Goal: Check status: Check status

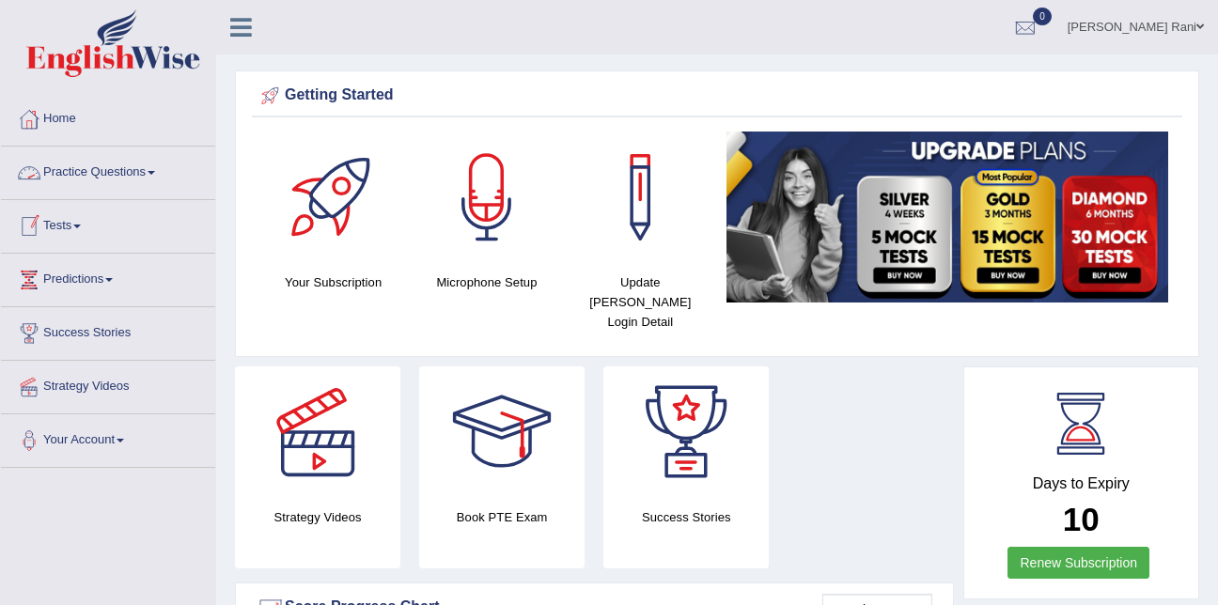
click at [90, 228] on link "Tests" at bounding box center [108, 223] width 214 height 47
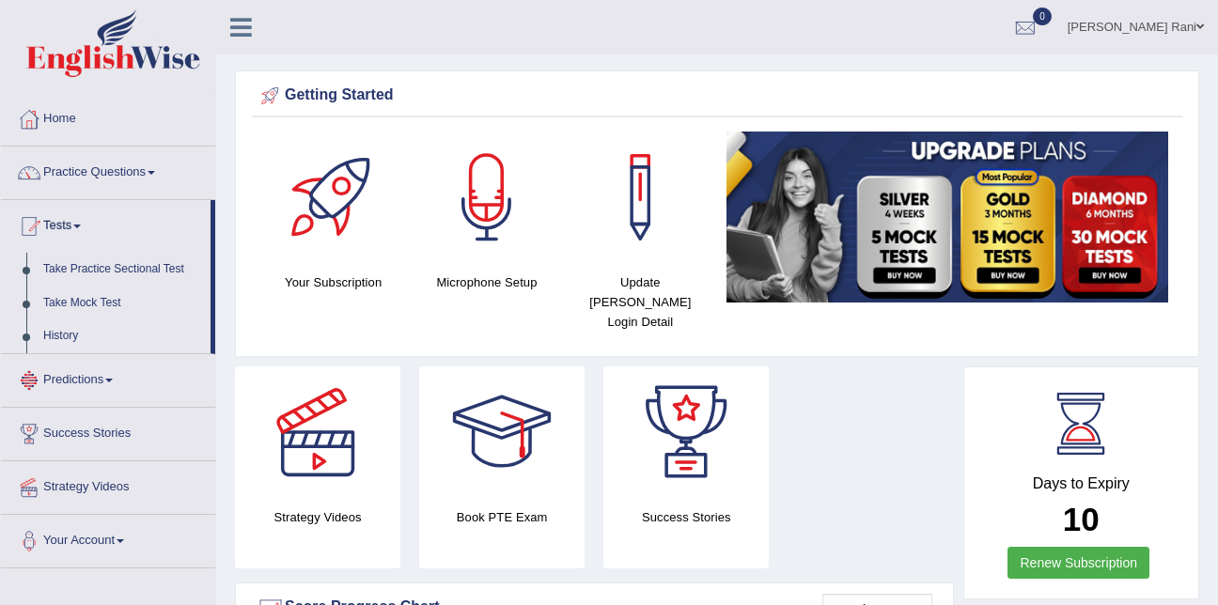
click at [63, 340] on link "History" at bounding box center [123, 337] width 176 height 34
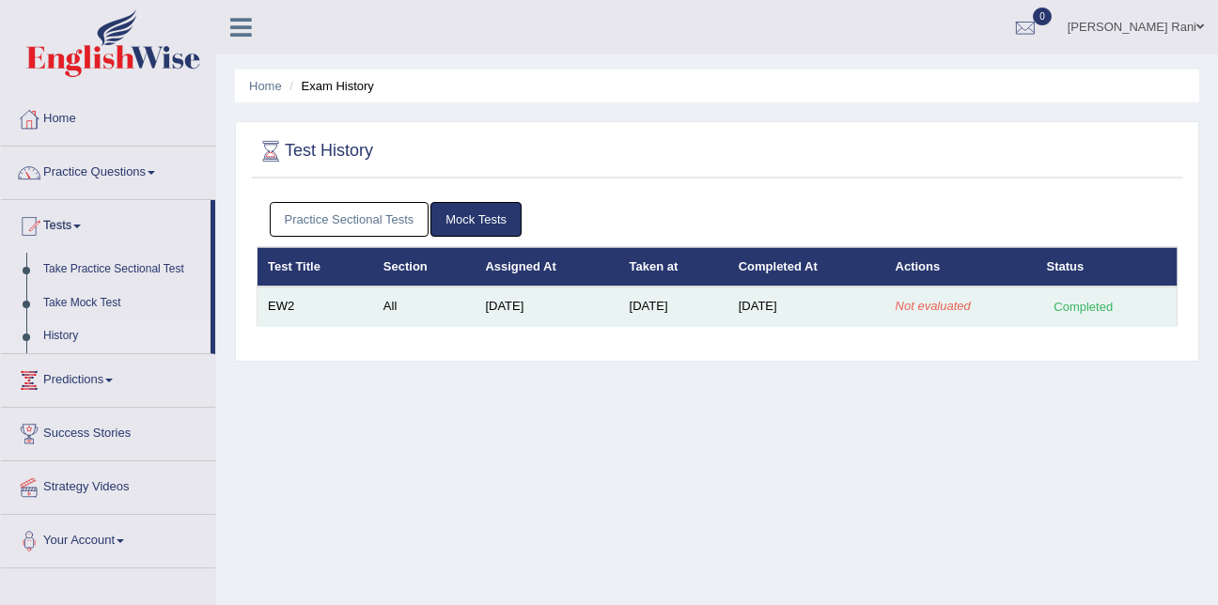
click at [1083, 307] on div "Completed" at bounding box center [1083, 307] width 73 height 20
click at [720, 306] on td "Aug 31, 2025" at bounding box center [674, 306] width 109 height 39
click at [285, 303] on td "EW2" at bounding box center [316, 306] width 116 height 39
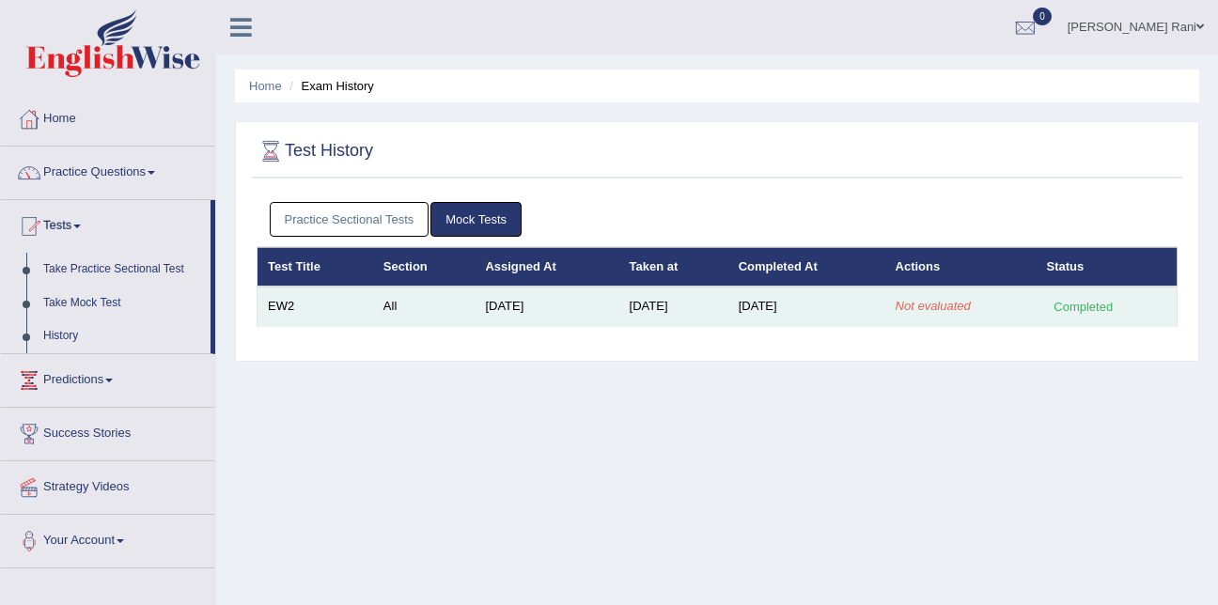
drag, startPoint x: 285, startPoint y: 303, endPoint x: 506, endPoint y: 326, distance: 222.2
click at [506, 326] on td "Aug 25, 2025" at bounding box center [547, 306] width 144 height 39
click at [1001, 313] on td "Not evaluated" at bounding box center [961, 306] width 151 height 39
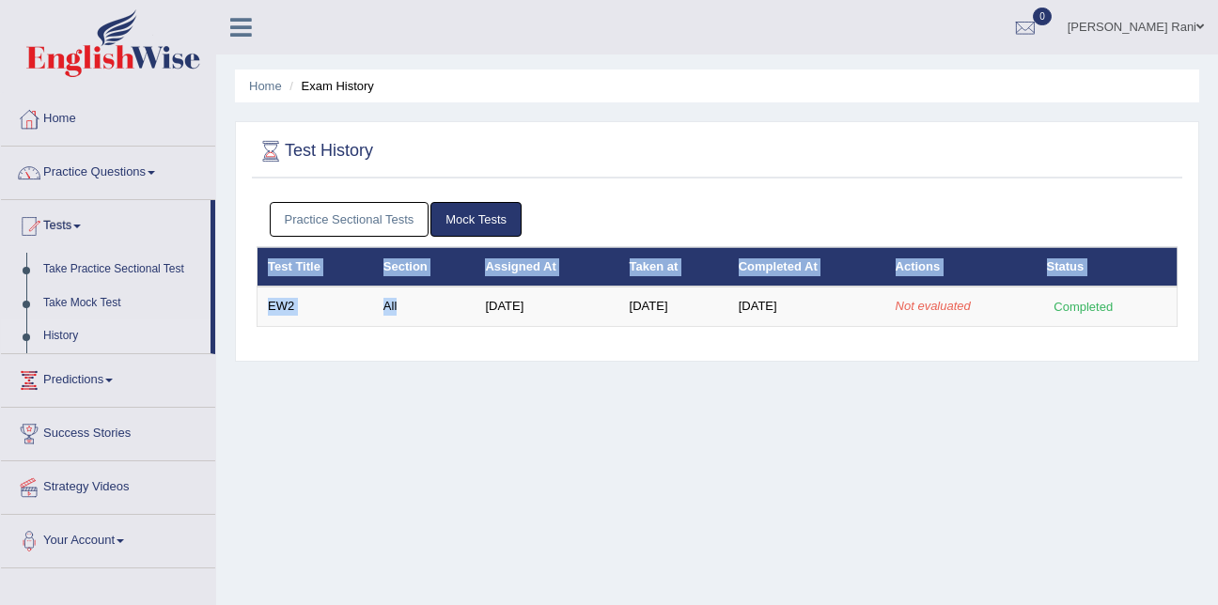
drag, startPoint x: 463, startPoint y: 299, endPoint x: 1123, endPoint y: 339, distance: 662.2
click at [1123, 339] on div "Practice Sectional Tests Mock Tests Test Title Section Assigned At Taken at Com…" at bounding box center [717, 272] width 931 height 159
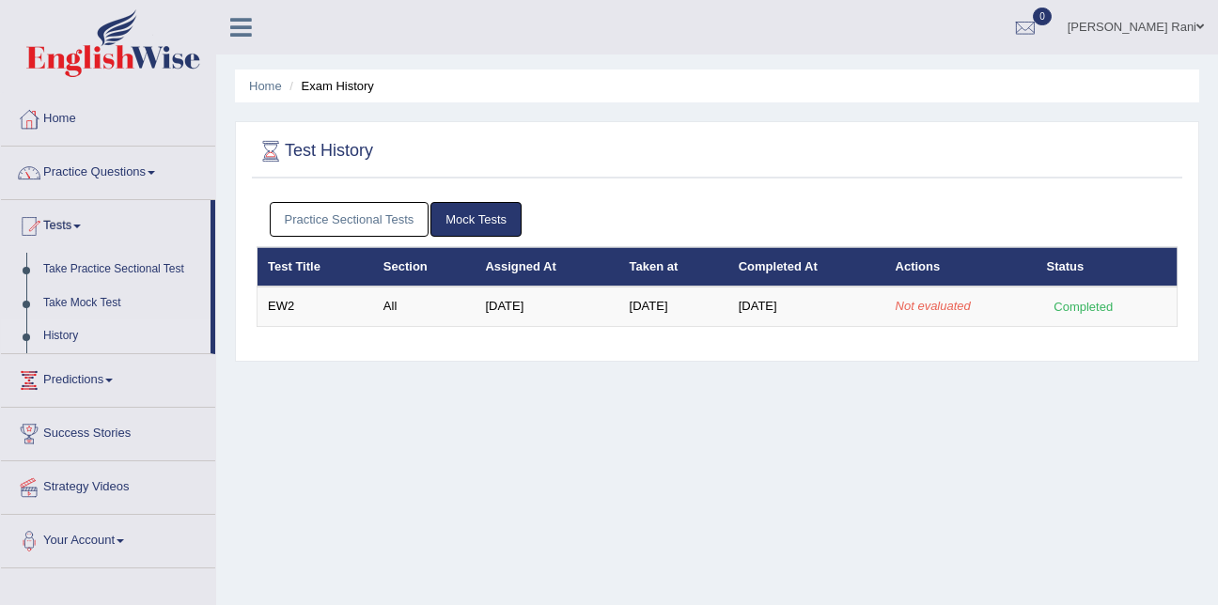
click at [712, 390] on div "Home Exam History Test History Practice Sectional Tests Mock Tests Test Title S…" at bounding box center [717, 470] width 1002 height 940
click at [98, 306] on link "Take Mock Test" at bounding box center [123, 304] width 176 height 34
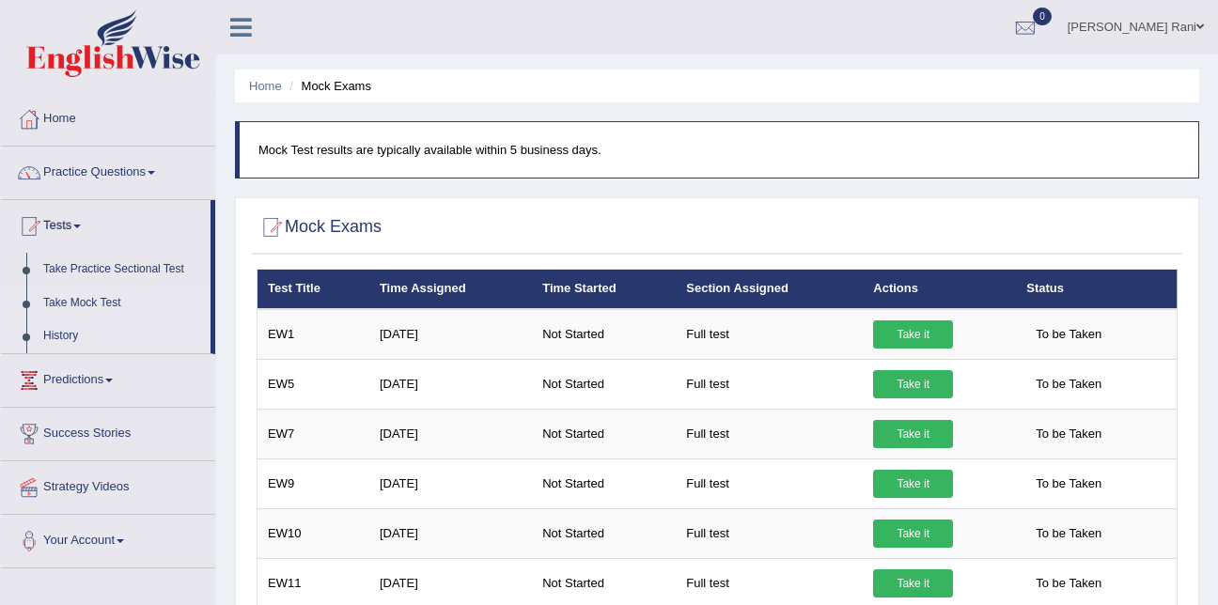
click at [73, 339] on link "History" at bounding box center [123, 337] width 176 height 34
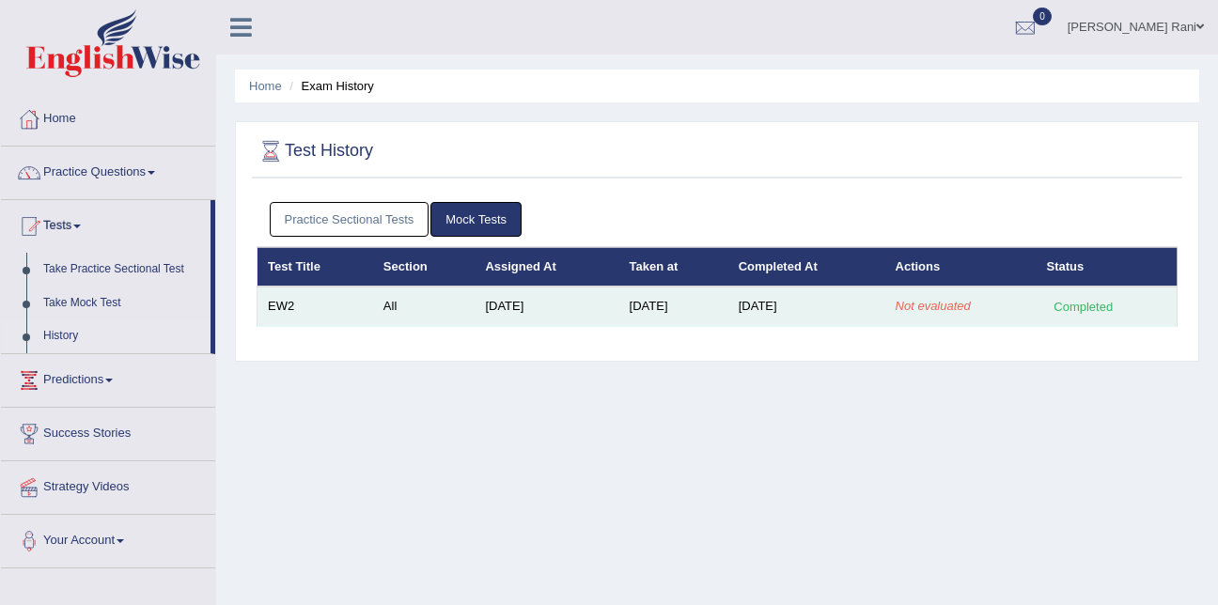
drag, startPoint x: 1081, startPoint y: 307, endPoint x: 834, endPoint y: 297, distance: 247.5
click at [834, 297] on tr "EW2 All Aug 25, 2025 Aug 31, 2025 Aug 31, 2025 Not evaluated Completed" at bounding box center [718, 306] width 920 height 39
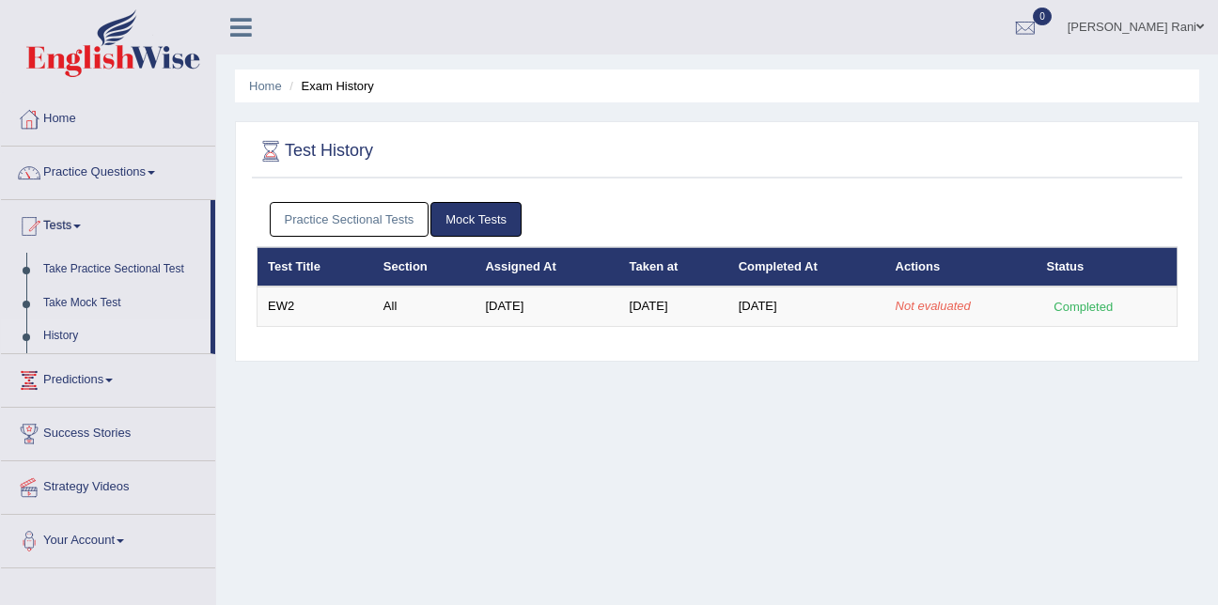
drag, startPoint x: 834, startPoint y: 297, endPoint x: 938, endPoint y: 360, distance: 121.9
click at [938, 360] on div "Test History Practice Sectional Tests Mock Tests Test Title Section Assigned At…" at bounding box center [717, 241] width 965 height 241
